Goal: Book appointment/travel/reservation

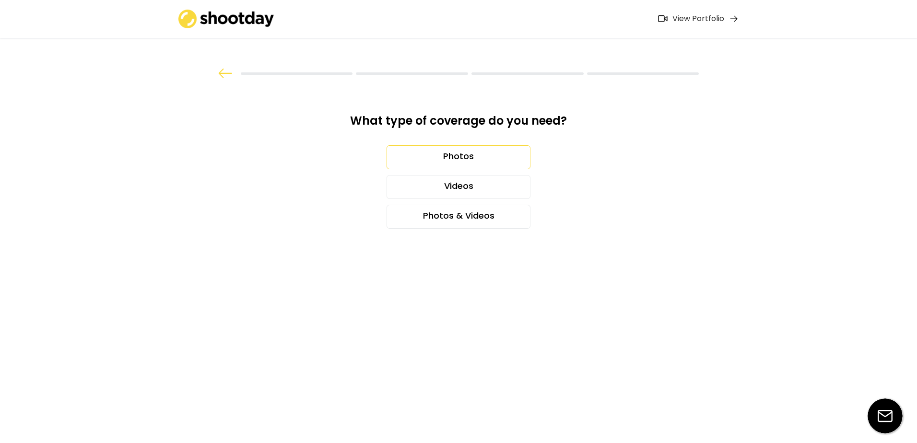
click at [452, 153] on div "Photos" at bounding box center [459, 157] width 144 height 24
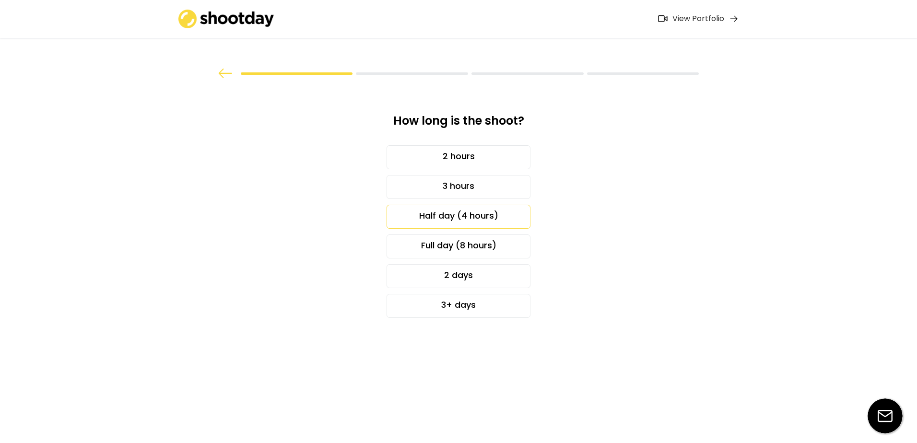
click at [463, 218] on div "Half day (4 hours)" at bounding box center [459, 217] width 144 height 24
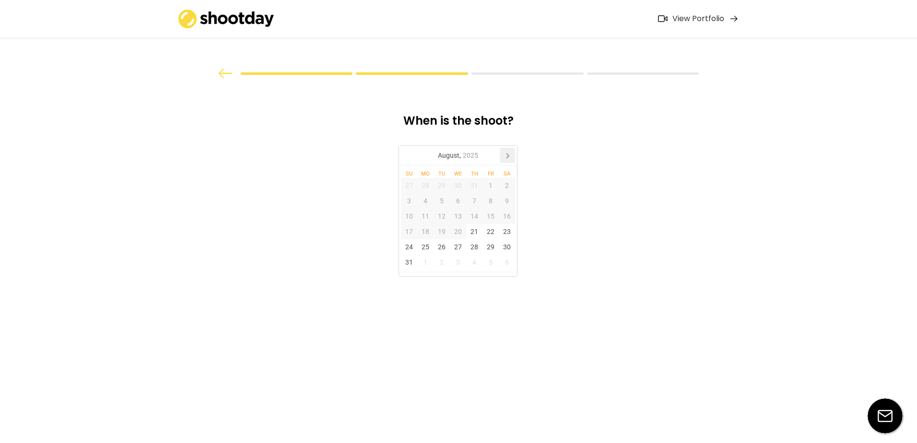
click at [505, 151] on icon at bounding box center [507, 155] width 15 height 15
click at [475, 212] on div "18" at bounding box center [474, 216] width 16 height 15
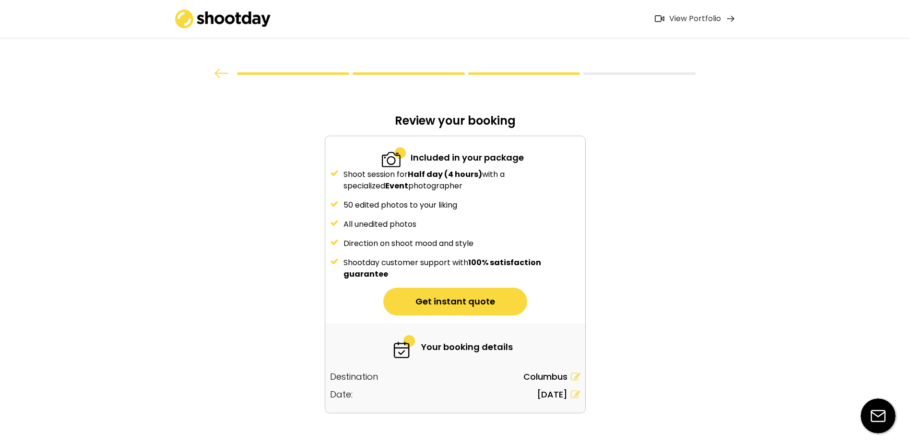
click at [463, 300] on button "Get instant quote" at bounding box center [455, 302] width 144 height 28
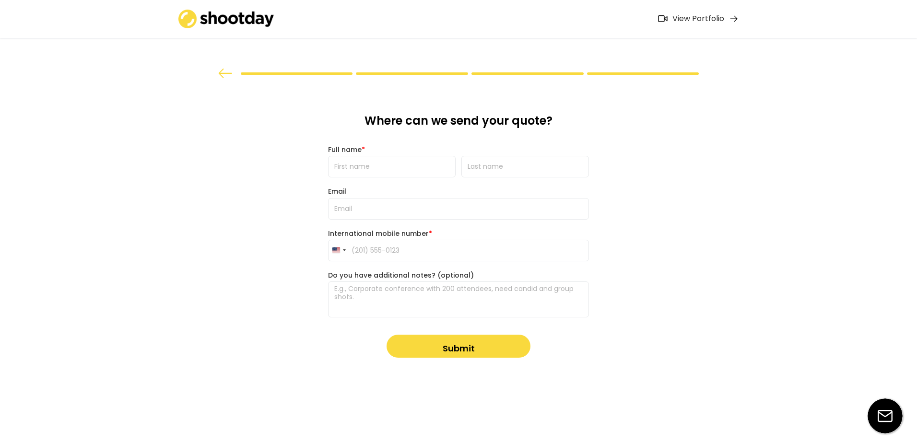
click at [407, 172] on input "input" at bounding box center [392, 167] width 128 height 22
type input "[PERSON_NAME]"
type input "[EMAIL_ADDRESS][DOMAIN_NAME]"
click at [426, 251] on input "tel" at bounding box center [458, 251] width 261 height 22
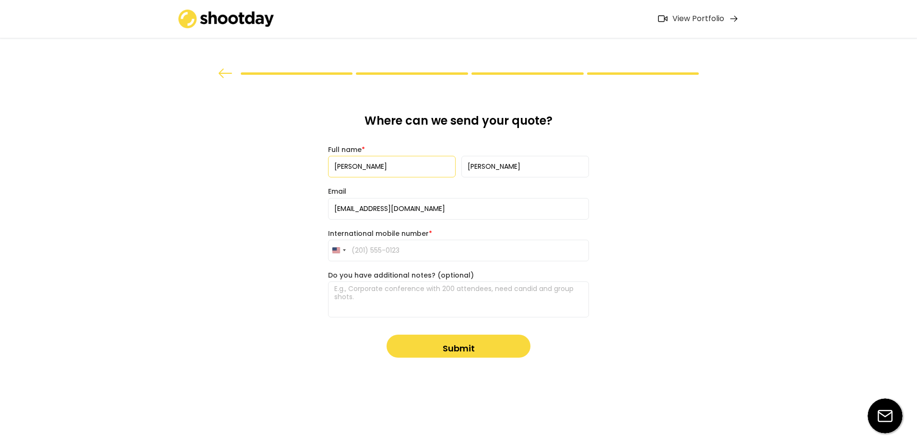
type input "[PHONE_NUMBER]"
click at [427, 292] on textarea at bounding box center [458, 300] width 261 height 36
type textarea "Event/Tradeshow photography needed."
click at [447, 348] on button "Submit" at bounding box center [459, 346] width 144 height 23
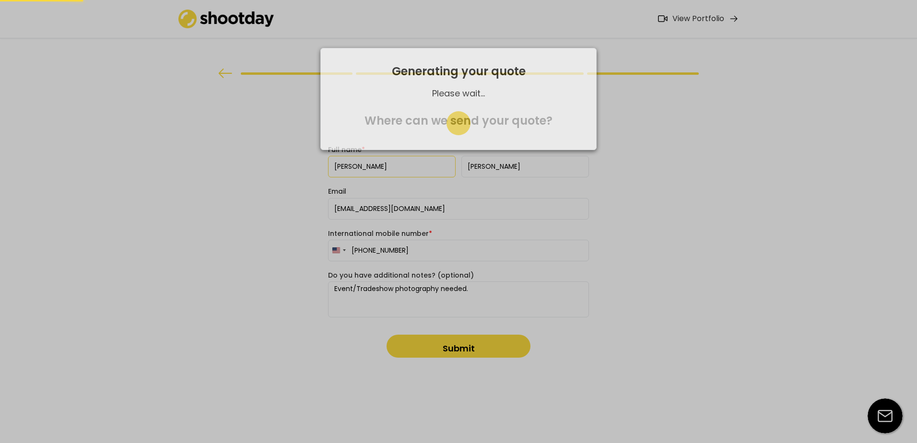
type input "[PHONE_NUMBER]"
